Goal: Task Accomplishment & Management: Manage account settings

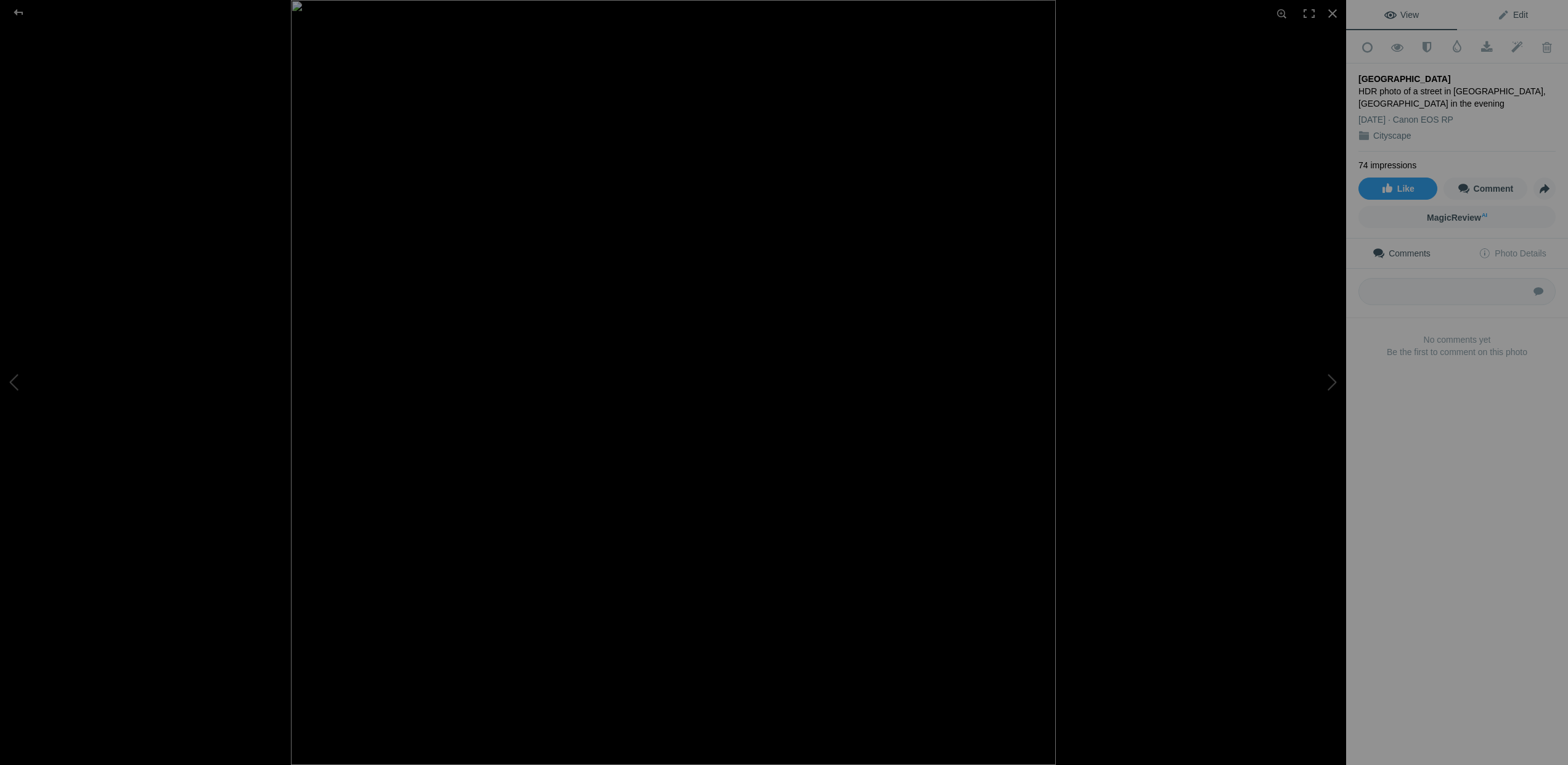
click at [1508, 15] on span "Edit" at bounding box center [1513, 15] width 31 height 10
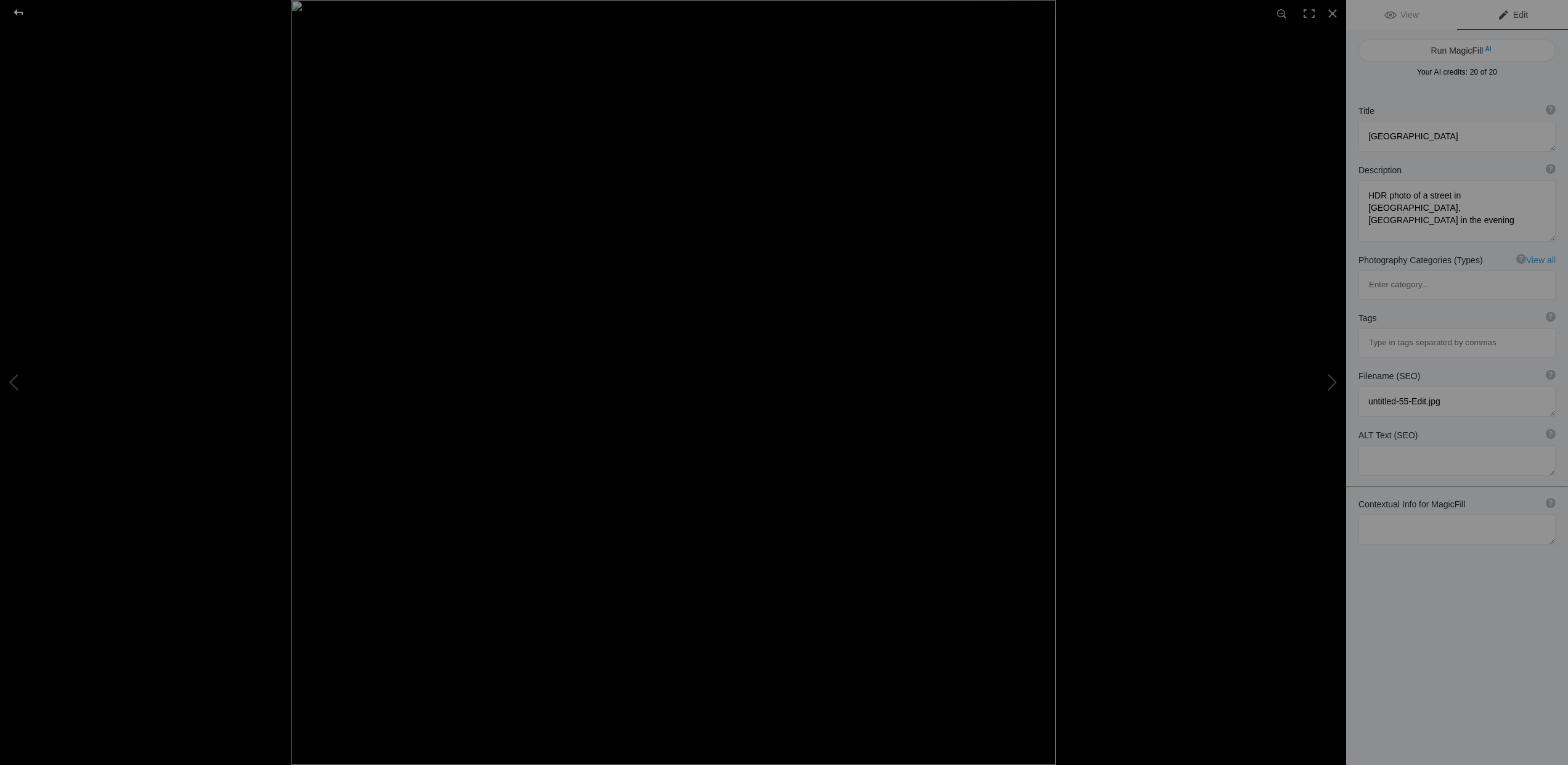
click at [22, 13] on div at bounding box center [18, 12] width 44 height 25
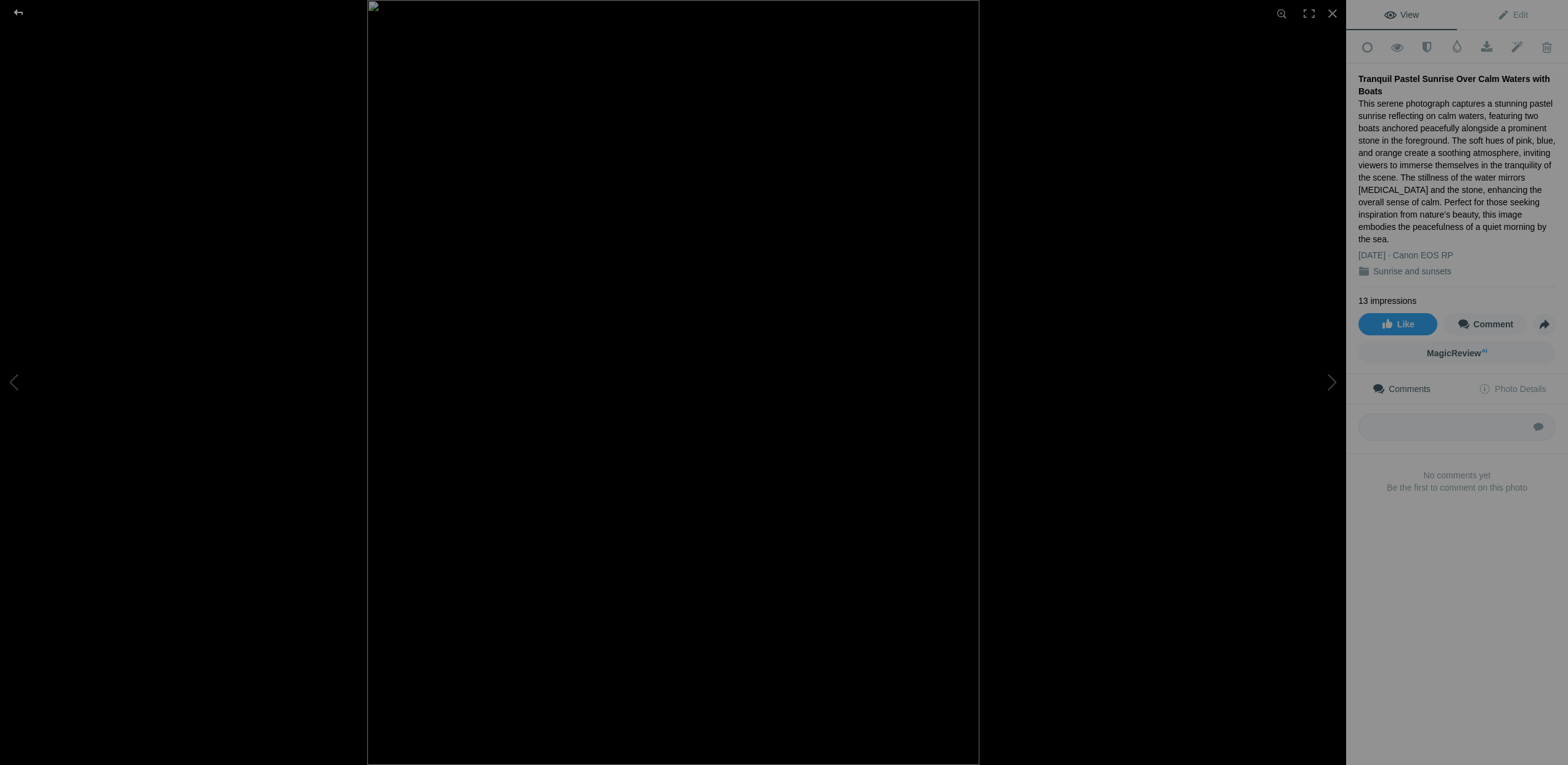
click at [20, 13] on div at bounding box center [18, 12] width 44 height 25
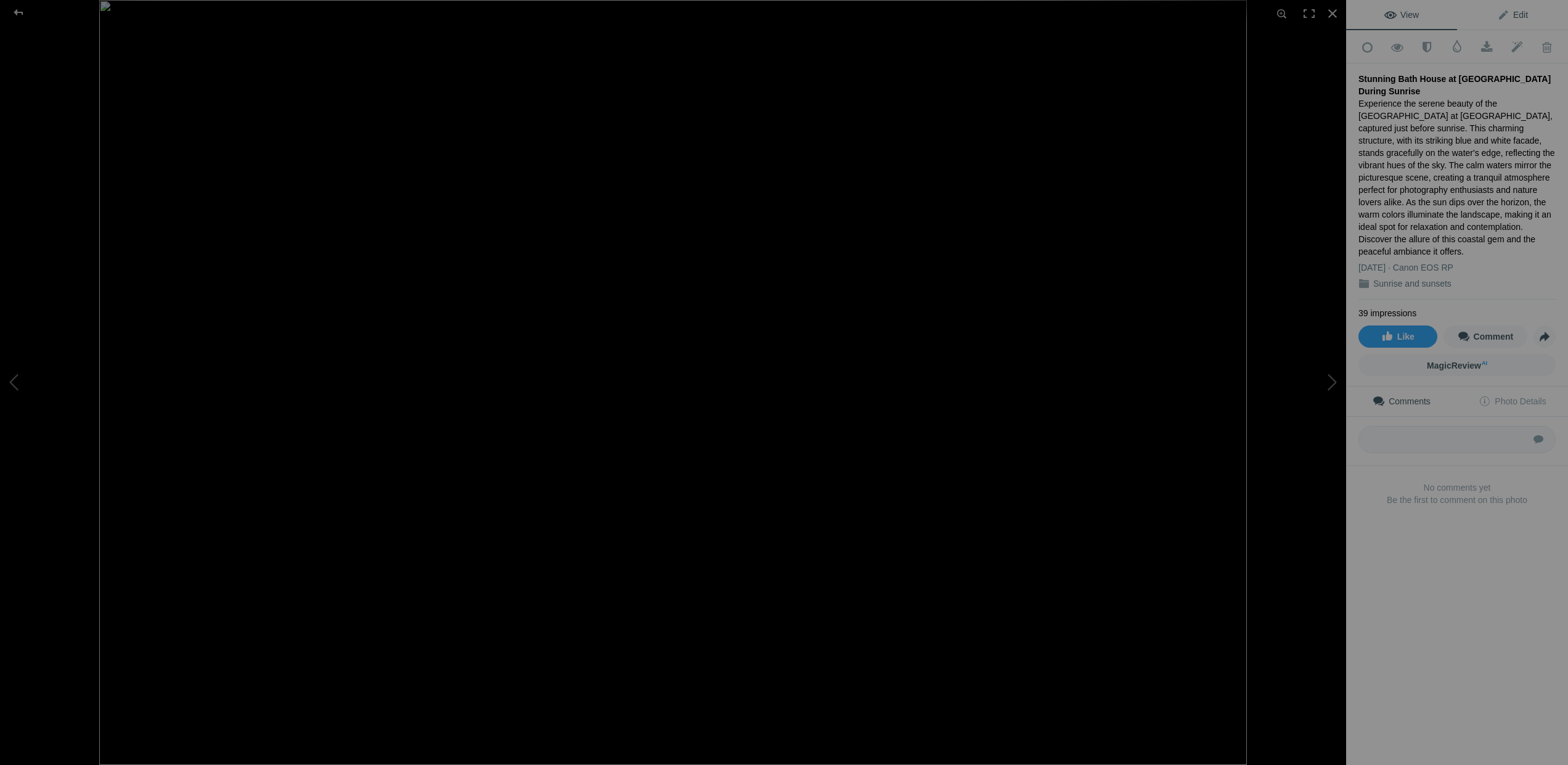
click at [1503, 13] on span "Edit" at bounding box center [1513, 15] width 31 height 10
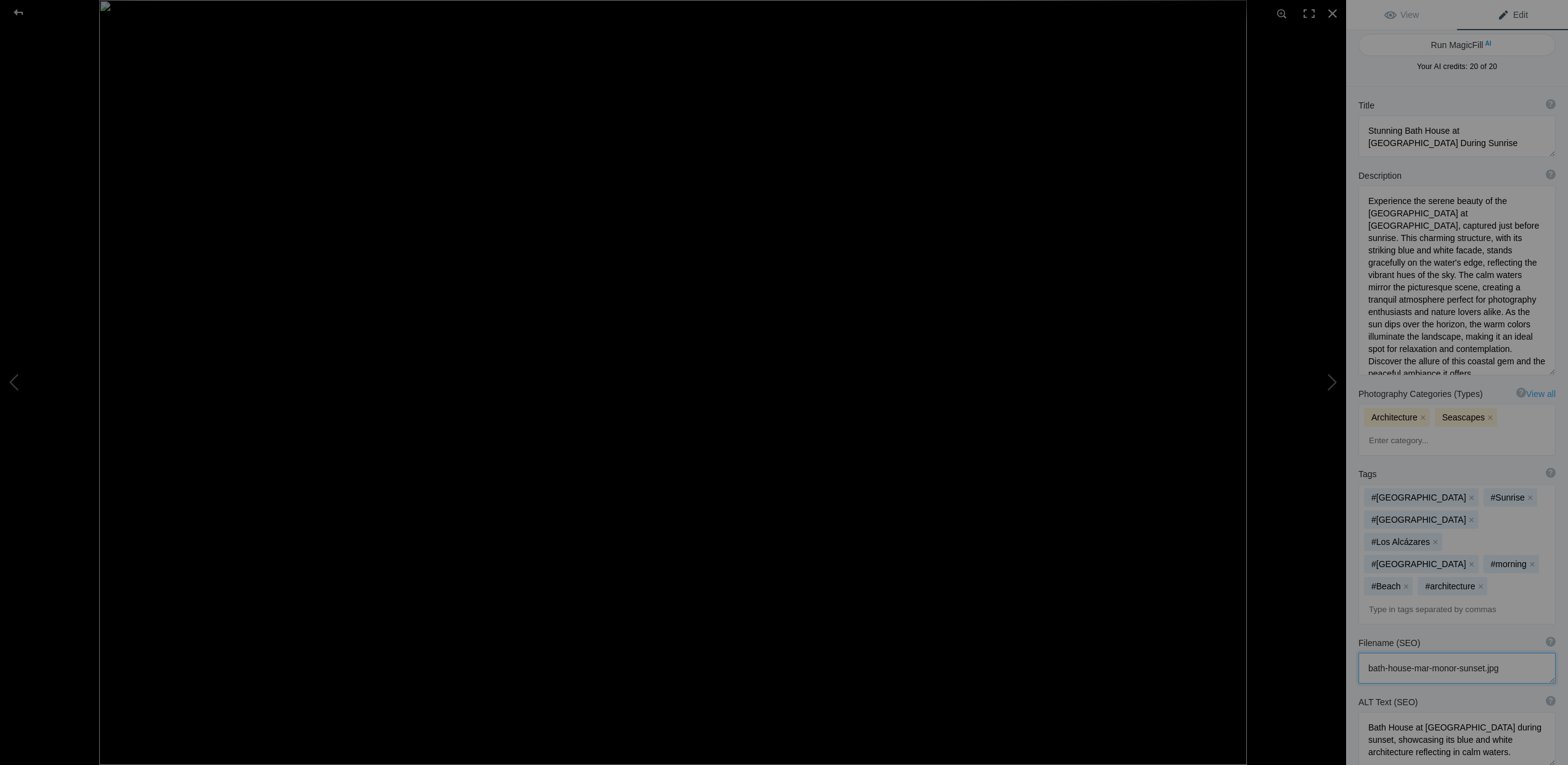
click at [1445, 653] on textarea at bounding box center [1457, 669] width 197 height 31
type textarea "bath-house-mar-menor-sunset.jpg"
click at [1404, 13] on span "View" at bounding box center [1402, 15] width 34 height 10
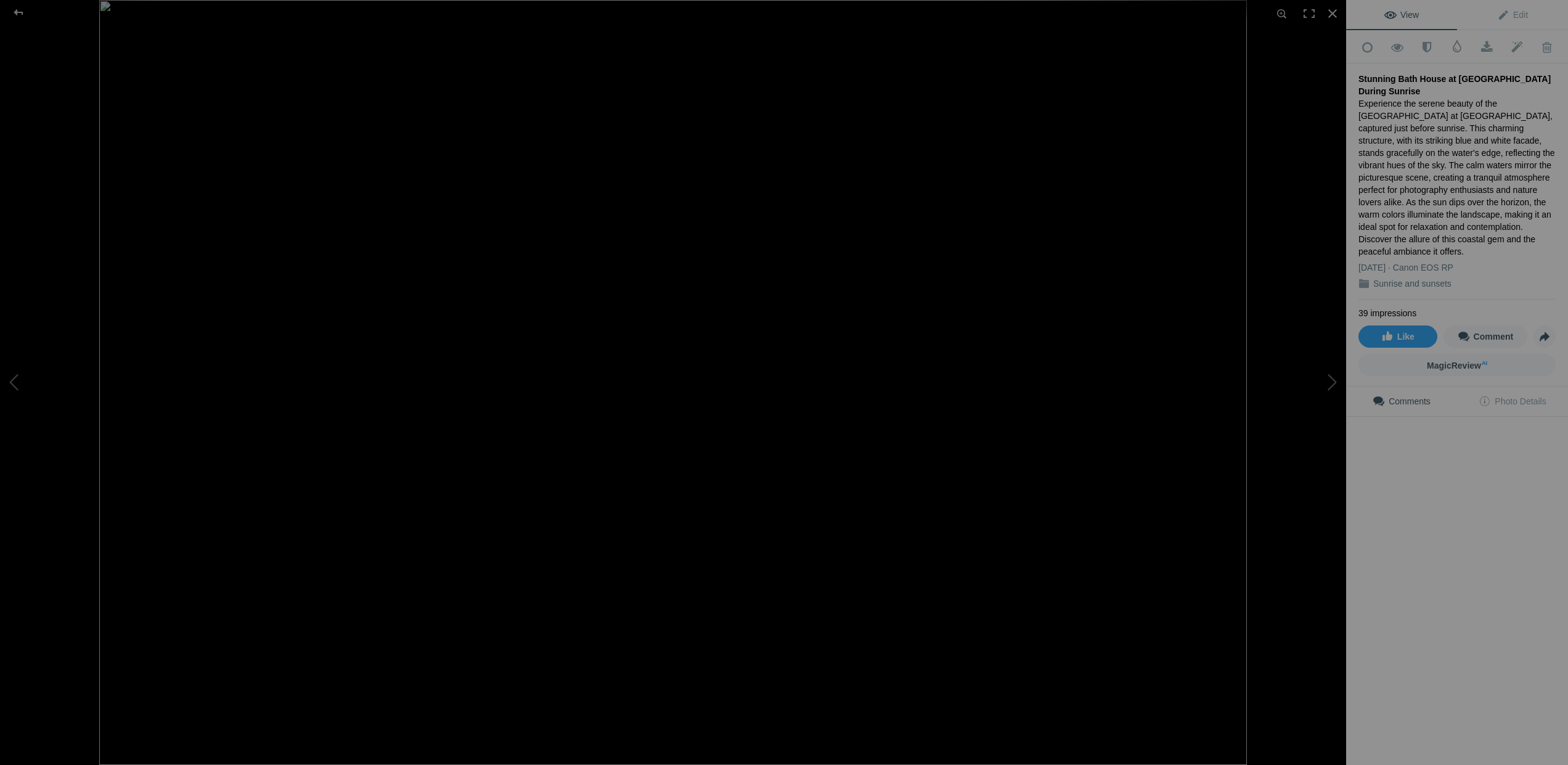
scroll to position [0, 0]
click at [1512, 15] on span "Edit" at bounding box center [1513, 15] width 31 height 10
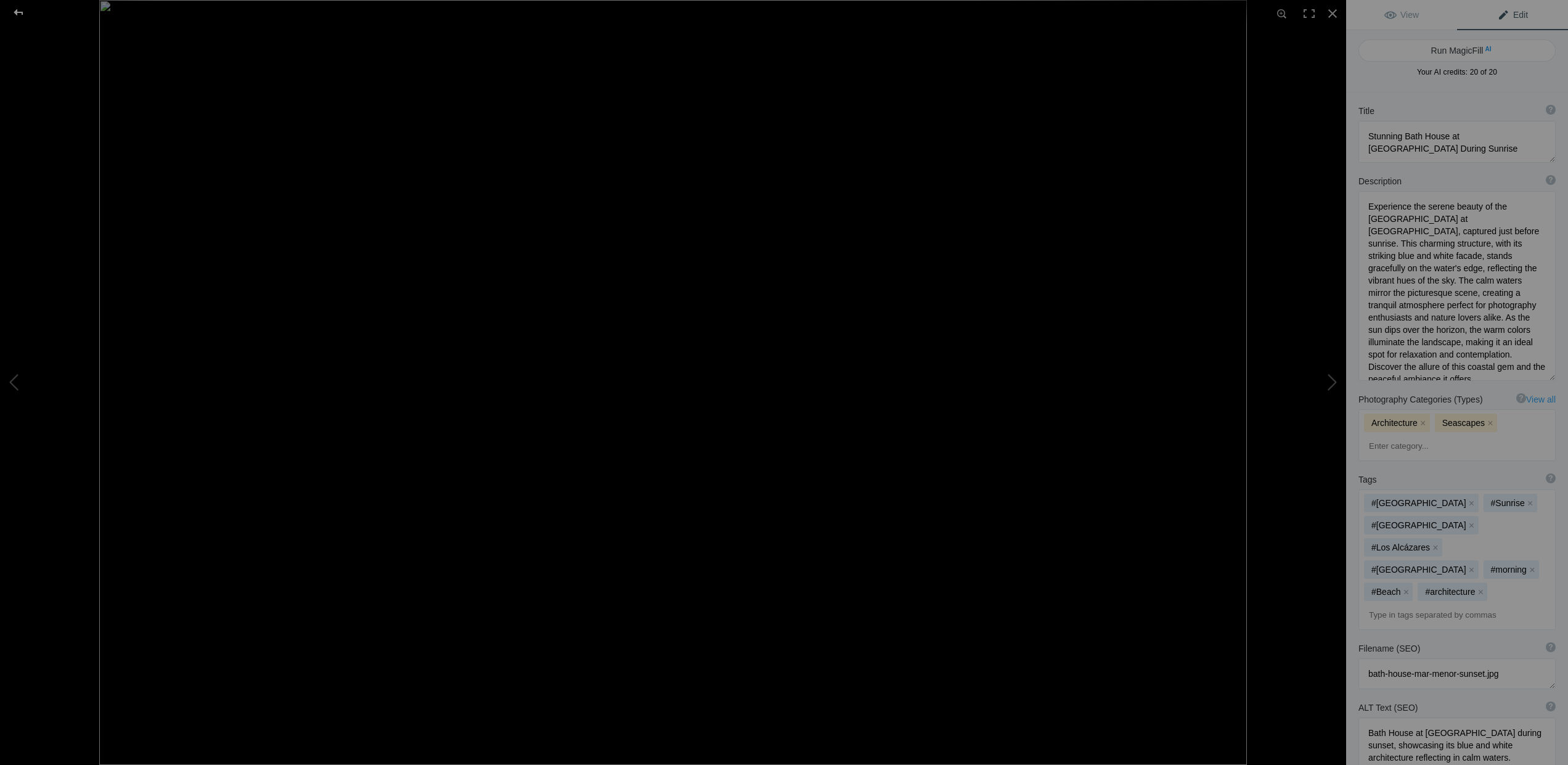
click at [19, 12] on div at bounding box center [18, 12] width 44 height 25
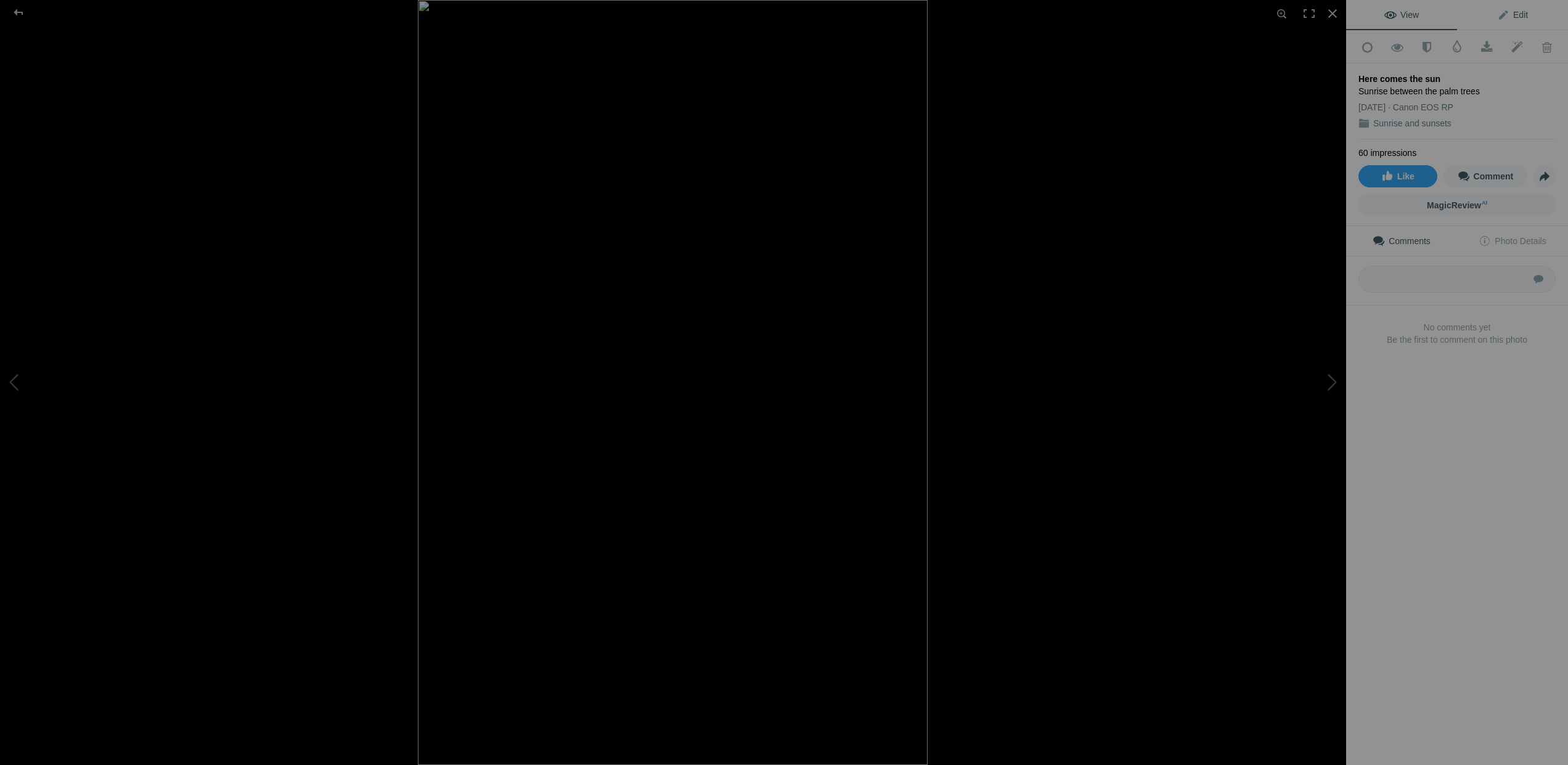
click at [1506, 11] on span "Edit" at bounding box center [1513, 15] width 31 height 10
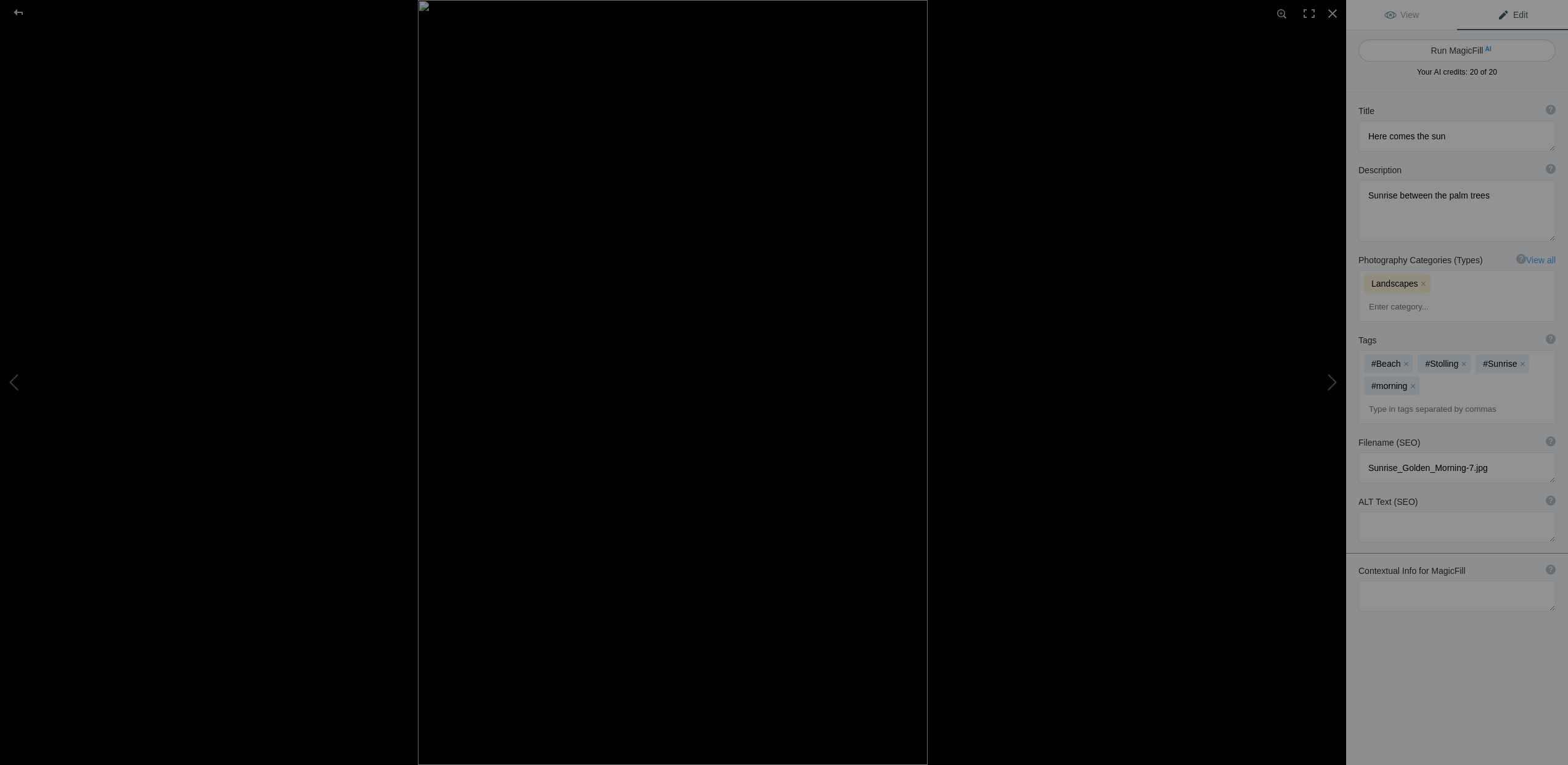
click at [1462, 51] on button "Run MagicFill AI" at bounding box center [1457, 51] width 197 height 22
type textarea "Breathtaking Sunrise Through Palm Trees"
type textarea "Experience the serene beauty of a stunning sunrise framed by palm trees. The go…"
type textarea "breathtaking-sunrise-palm-trees.jpg"
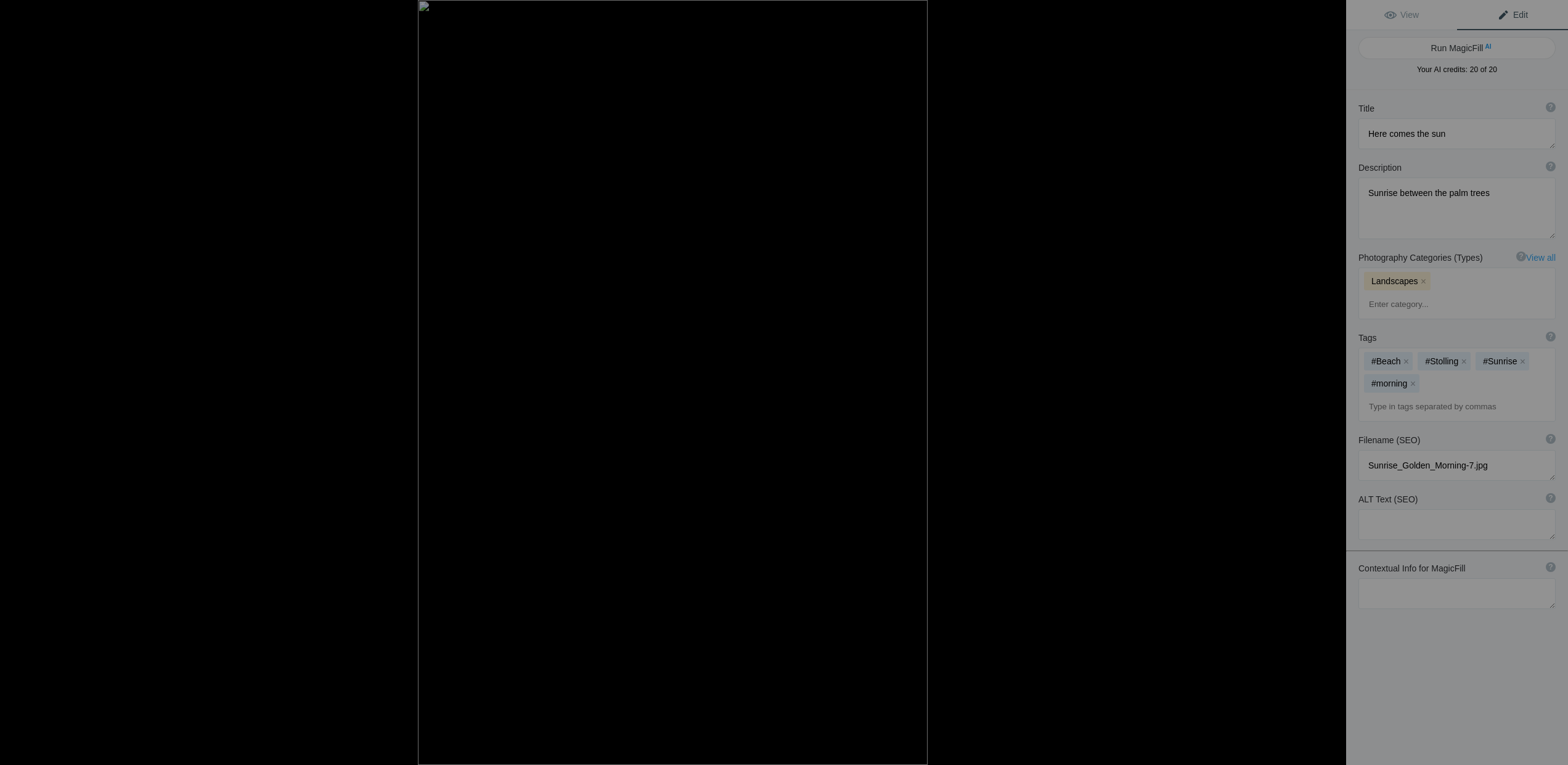
type textarea "Sunrise illuminating palm trees against a vibrant sky, reflecting on calm water…"
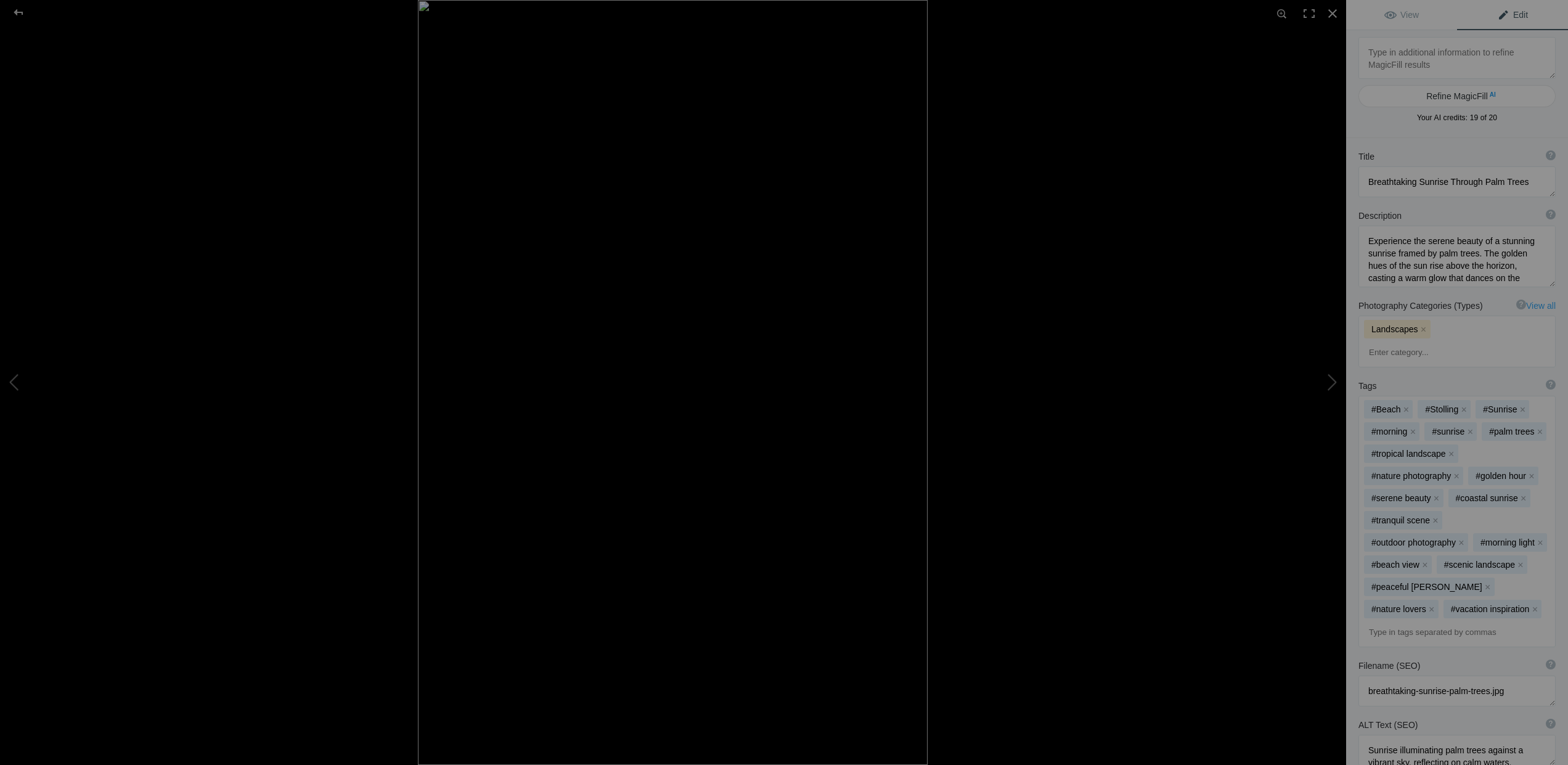
type textarea "palmtree-sunrise-mar-menor-[GEOGRAPHIC_DATA]"
click at [18, 8] on div at bounding box center [18, 12] width 44 height 25
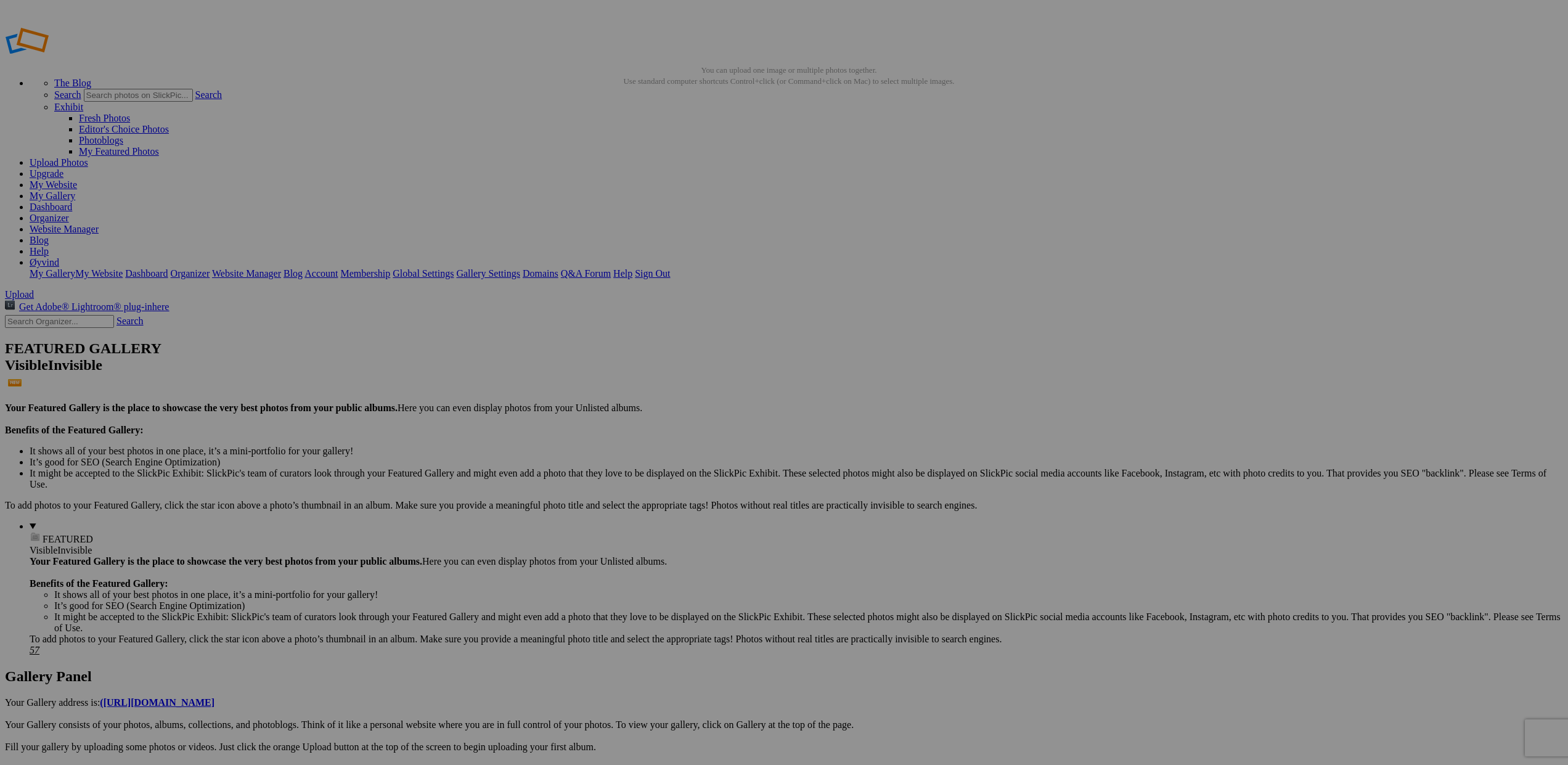
scroll to position [1, 0]
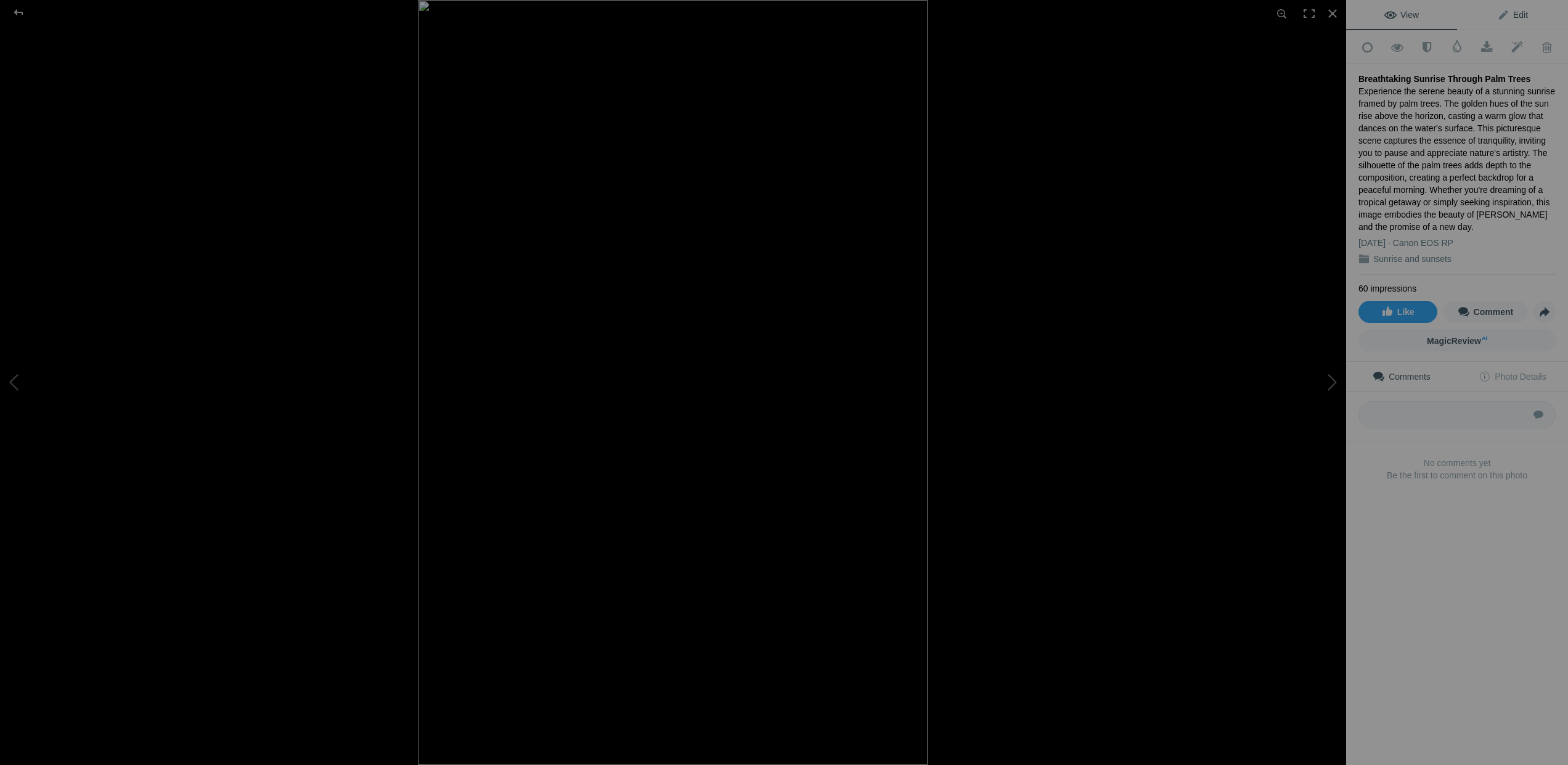
click at [1511, 11] on span "Edit" at bounding box center [1513, 15] width 31 height 10
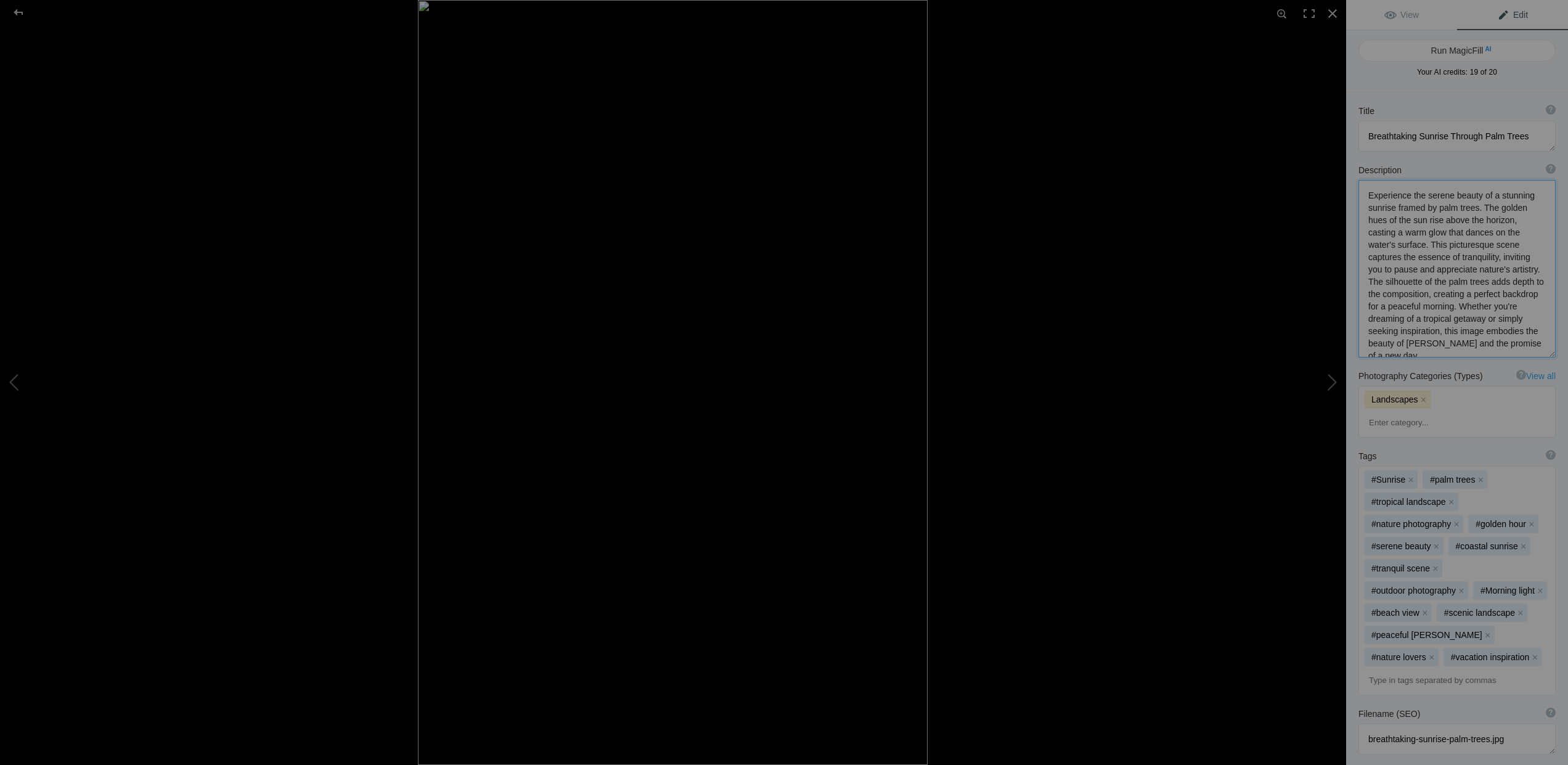
drag, startPoint x: 1369, startPoint y: 195, endPoint x: 1425, endPoint y: 347, distance: 162.0
click at [1425, 347] on textarea at bounding box center [1457, 268] width 197 height 178
click at [1350, 488] on div "Tags ? Tags are keywords that describe images. For SEO purposes, do not tag pho…" at bounding box center [1457, 573] width 222 height 258
click at [16, 12] on div at bounding box center [18, 12] width 44 height 25
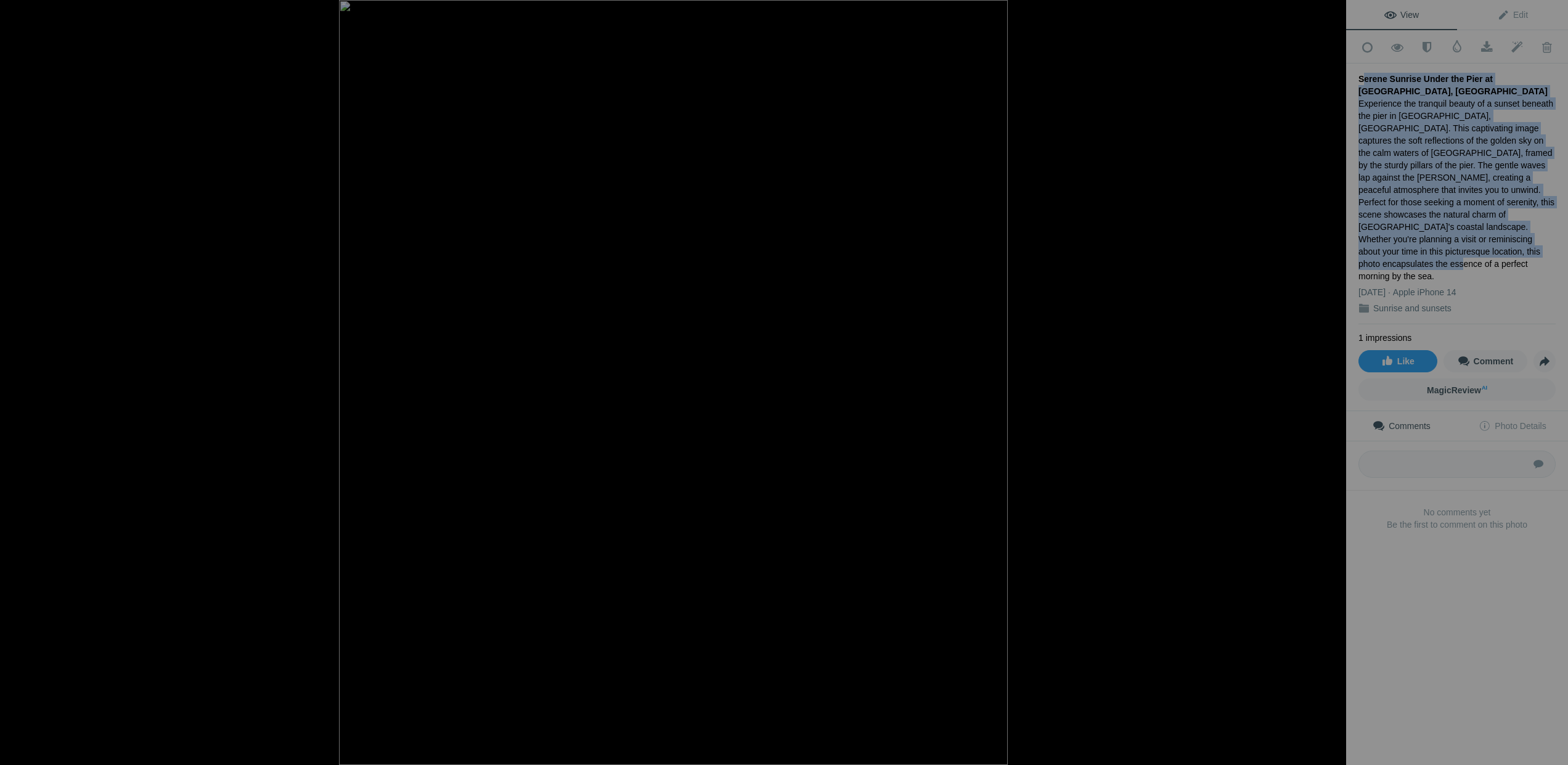
drag, startPoint x: 1359, startPoint y: 75, endPoint x: 1483, endPoint y: 235, distance: 202.4
click at [1483, 235] on div "Serene Sunrise Under the Pier at Los Alcazares, Mar Menor Experience the tranqu…" at bounding box center [1457, 193] width 197 height 261
copy div "Serene Sunrise Under the Pier at Los Alcazares, Mar Menor Experience the tranqu…"
